Goal: Transaction & Acquisition: Purchase product/service

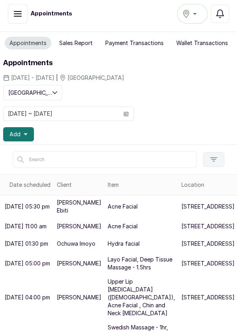
scroll to position [124, 41]
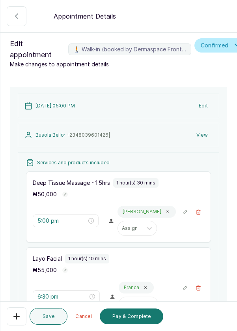
click at [200, 286] on icon "button" at bounding box center [199, 288] width 4 height 5
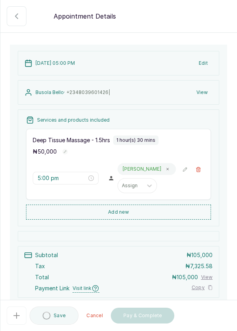
click at [147, 212] on button "Add new" at bounding box center [118, 212] width 185 height 15
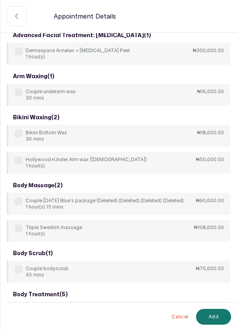
scroll to position [0, 0]
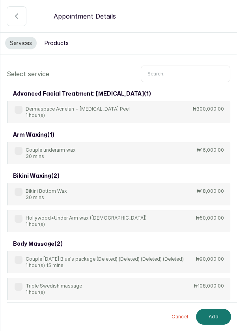
click at [174, 76] on input "text" at bounding box center [186, 74] width 90 height 17
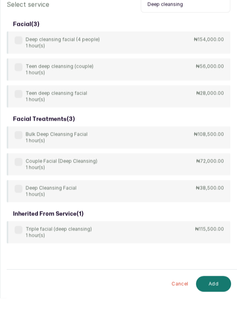
scroll to position [4, 0]
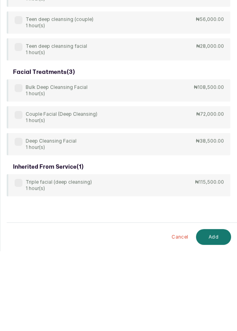
click at [16, 220] on label at bounding box center [19, 222] width 8 height 8
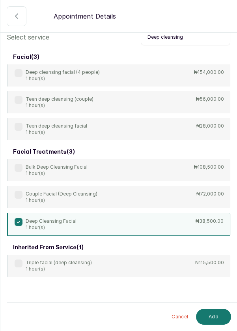
click at [198, 34] on input "Deep cleansing" at bounding box center [186, 37] width 90 height 17
type input "Deep"
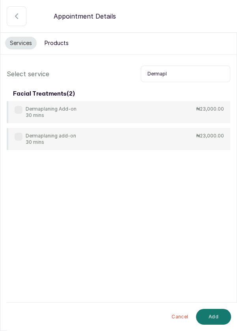
scroll to position [37, 0]
type input "Dermapla"
click at [18, 106] on label at bounding box center [19, 110] width 8 height 8
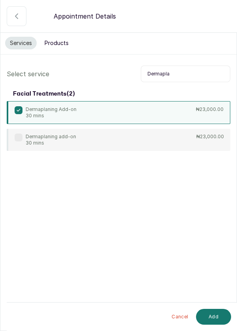
click at [210, 317] on button "Add" at bounding box center [213, 317] width 35 height 16
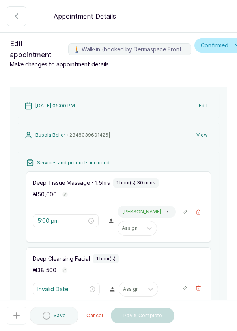
type input "6:30 pm"
type input "7:30 pm"
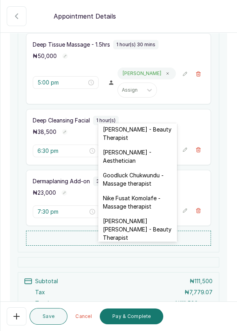
scroll to position [232, 0]
click at [125, 147] on div "Franca Ebuzome - Aesthetician" at bounding box center [137, 156] width 79 height 23
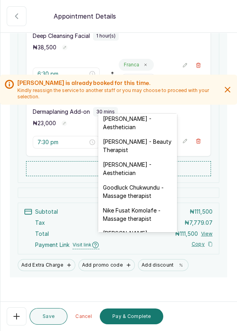
scroll to position [211, 0]
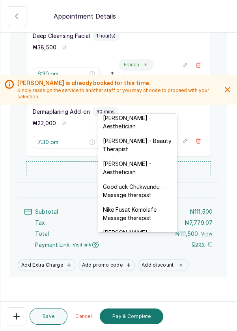
click at [133, 157] on div "Franca Ebuzome - Aesthetician" at bounding box center [137, 167] width 79 height 23
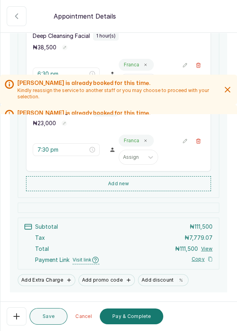
click at [146, 176] on button "Add new" at bounding box center [118, 183] width 185 height 15
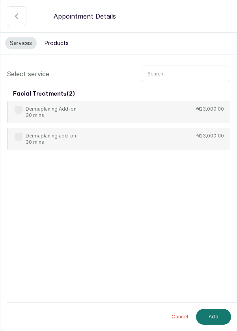
scroll to position [38, 0]
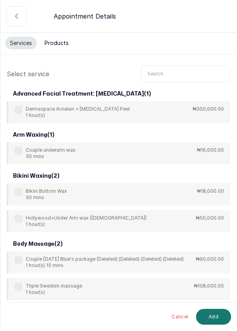
click at [180, 101] on div "Dermaspace Acnelan + Depigmentation Peel 1 hour(s) ₦300,000.00" at bounding box center [119, 112] width 224 height 22
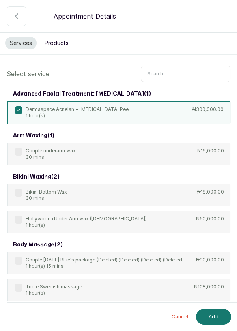
scroll to position [0, 0]
click at [63, 41] on button "Products" at bounding box center [57, 43] width 34 height 13
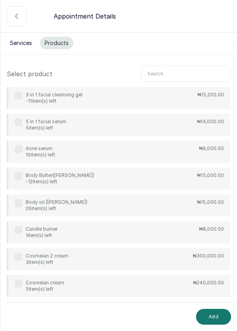
click at [169, 75] on input "text" at bounding box center [186, 74] width 90 height 17
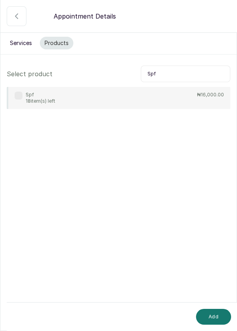
type input "Spf"
click at [18, 102] on div "Spf 18 item(s) left" at bounding box center [35, 98] width 41 height 13
click at [217, 317] on button "Add" at bounding box center [213, 317] width 35 height 16
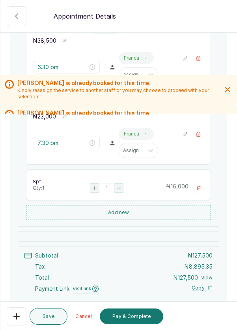
scroll to position [230, 0]
click at [94, 186] on icon "button" at bounding box center [95, 188] width 4 height 4
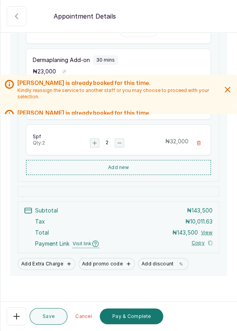
scroll to position [278, 0]
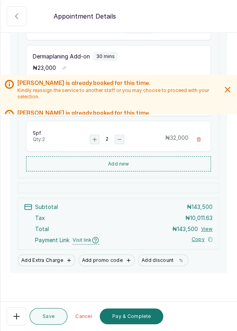
click at [133, 318] on button "Pay & Complete" at bounding box center [132, 316] width 64 height 16
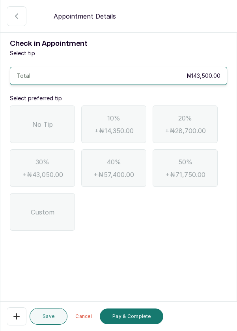
scroll to position [0, 0]
click at [48, 120] on span "No Tip" at bounding box center [42, 124] width 21 height 9
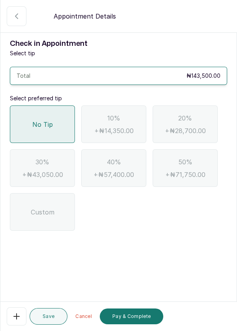
click at [142, 315] on button "Pay & Complete" at bounding box center [132, 316] width 64 height 16
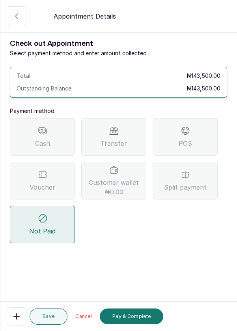
click at [205, 135] on div "POS" at bounding box center [185, 137] width 65 height 38
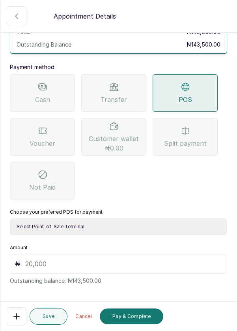
scroll to position [47, 0]
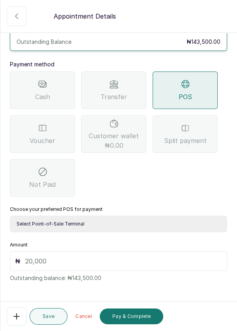
click at [119, 223] on select "Select Point-of-Sale Terminal Pos- Flutterwave Zenith Bank POS - Paga Paga POS …" at bounding box center [119, 224] width 218 height 17
select select "ea021b39-a6bc-4e4d-b5d1-02cb72451b32"
click at [10, 216] on select "Select Point-of-Sale Terminal Pos- Flutterwave Zenith Bank POS - Paga Paga POS …" at bounding box center [119, 224] width 218 height 17
click at [120, 256] on input "text" at bounding box center [123, 260] width 197 height 9
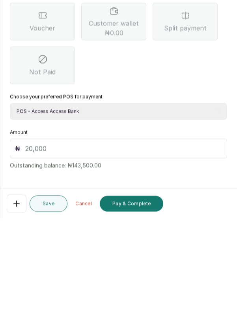
scroll to position [38, 0]
click at [117, 256] on input "text" at bounding box center [123, 260] width 197 height 9
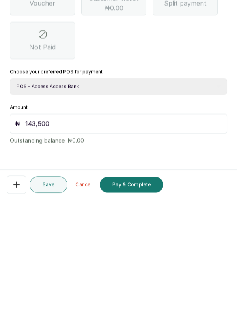
type input "143,500"
click at [138, 318] on button "Pay & Complete" at bounding box center [132, 316] width 64 height 16
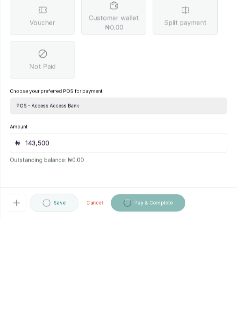
scroll to position [4, 0]
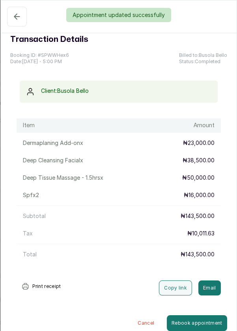
click at [16, 18] on div "Appointment updated successfully" at bounding box center [118, 15] width 237 height 14
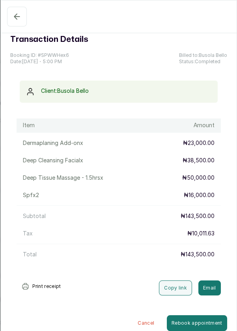
click at [14, 19] on icon "button" at bounding box center [16, 16] width 9 height 9
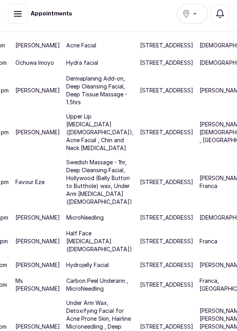
scroll to position [267, 41]
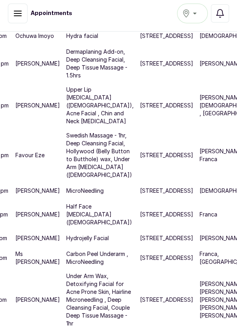
scroll to position [207, 41]
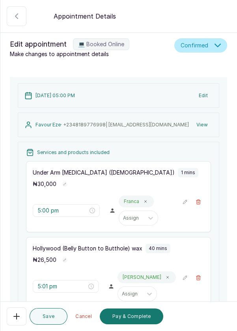
scroll to position [302, 0]
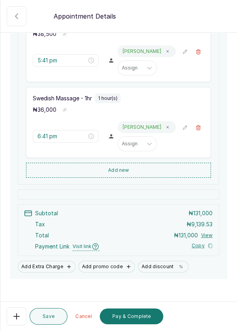
click at [147, 316] on button "Pay & Complete" at bounding box center [132, 316] width 64 height 16
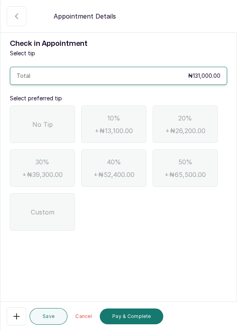
scroll to position [0, 0]
click at [24, 125] on div "No Tip" at bounding box center [42, 124] width 65 height 38
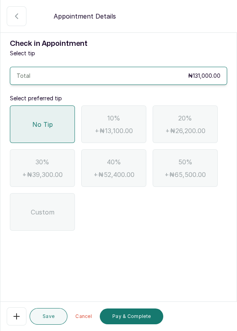
click at [137, 316] on button "Pay & Complete" at bounding box center [132, 316] width 64 height 16
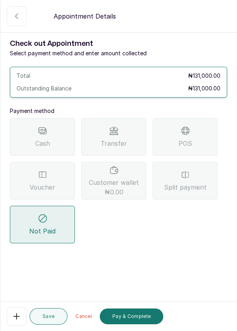
click at [127, 145] on div "Transfer" at bounding box center [113, 137] width 65 height 38
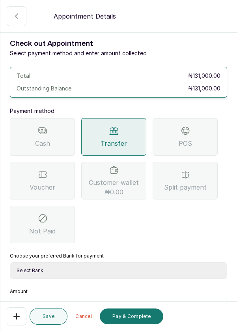
click at [133, 271] on select "Select Bank DERMASPACE ESTHETIC & WELLNESS CENT Sterling Bank DERMASPACEEST/DER…" at bounding box center [119, 270] width 218 height 17
select select "818ea5c0-5b47-4751-8f35-6fc14409c533"
click at [10, 262] on select "Select Bank DERMASPACE ESTHETIC & WELLNESS CENT Sterling Bank DERMASPACEEST/DER…" at bounding box center [119, 270] width 218 height 17
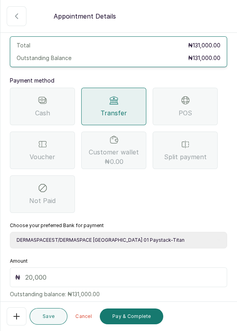
scroll to position [52, 0]
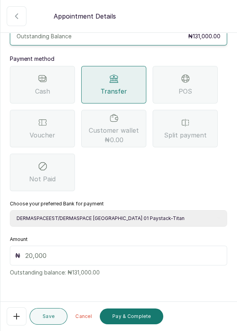
click at [132, 254] on input "text" at bounding box center [123, 255] width 197 height 9
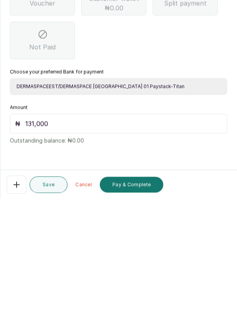
scroll to position [38, 0]
type input "131,000"
click at [143, 319] on button "Pay & Complete" at bounding box center [132, 316] width 64 height 16
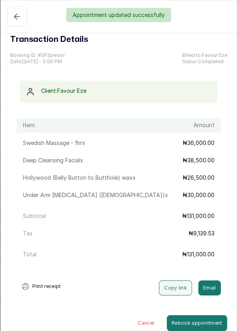
scroll to position [24, 0]
click at [11, 18] on div "Appointment updated successfully" at bounding box center [118, 15] width 237 height 14
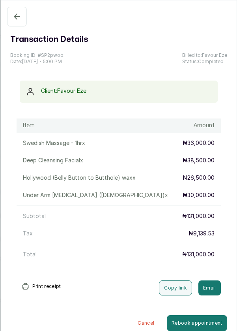
click at [12, 19] on icon "button" at bounding box center [16, 16] width 9 height 9
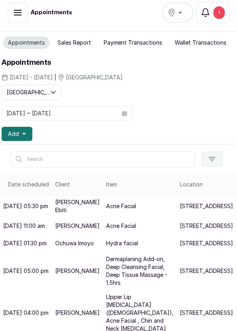
scroll to position [0, 2]
click at [75, 36] on button "Sales Report" at bounding box center [74, 42] width 43 height 13
click at [73, 36] on button "Sales Report" at bounding box center [74, 42] width 43 height 13
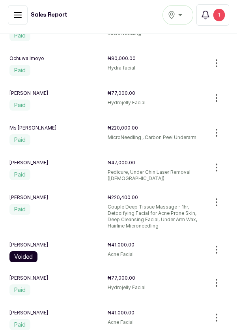
scroll to position [30, 0]
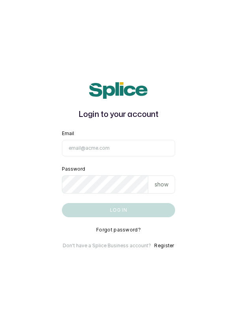
click at [70, 156] on input "Email" at bounding box center [119, 148] width 114 height 17
click at [93, 156] on input "Email" at bounding box center [119, 148] width 114 height 17
click at [103, 156] on input "Email" at bounding box center [119, 148] width 114 height 17
type input "info@dermaspaceng.com"
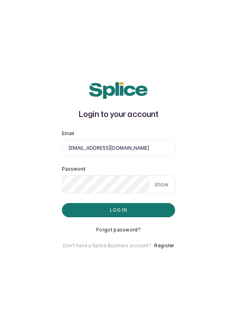
click at [128, 217] on button "Log in" at bounding box center [119, 210] width 114 height 14
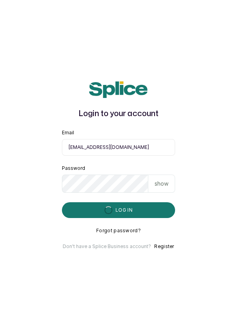
click at [232, 123] on main "Login to your account Email info@dermaspaceng.com Password show Log in Forgot p…" at bounding box center [118, 165] width 237 height 331
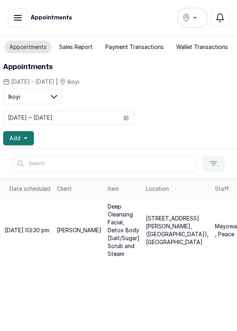
click at [198, 16] on div "Ikoyi" at bounding box center [192, 17] width 21 height 9
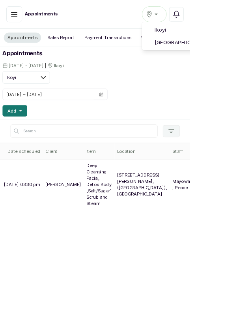
click at [218, 56] on span "[GEOGRAPHIC_DATA]" at bounding box center [241, 52] width 96 height 9
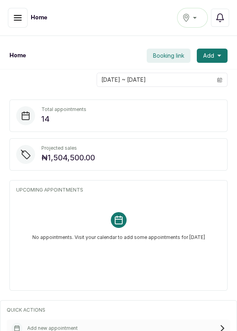
click at [194, 23] on button "[GEOGRAPHIC_DATA]" at bounding box center [192, 18] width 31 height 20
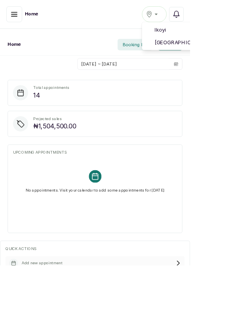
click at [231, 52] on span "[GEOGRAPHIC_DATA]" at bounding box center [241, 52] width 96 height 9
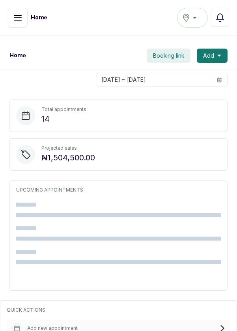
click at [14, 17] on icon "button" at bounding box center [17, 17] width 7 height 5
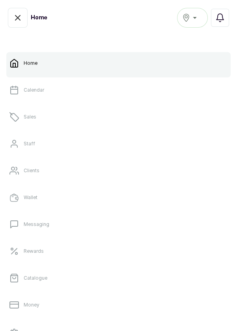
click at [40, 114] on link "Sales" at bounding box center [118, 117] width 225 height 22
